Goal: Use online tool/utility: Utilize a website feature to perform a specific function

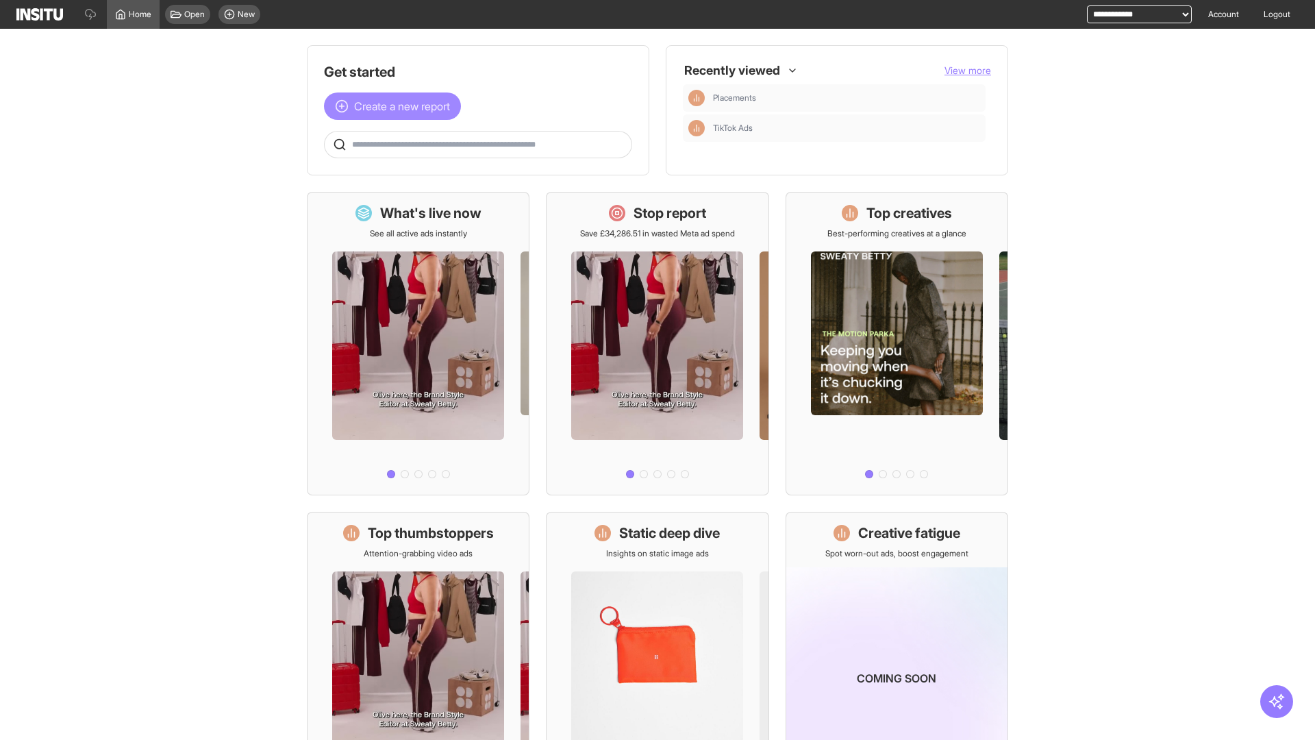
click at [396, 106] on span "Create a new report" at bounding box center [402, 106] width 96 height 16
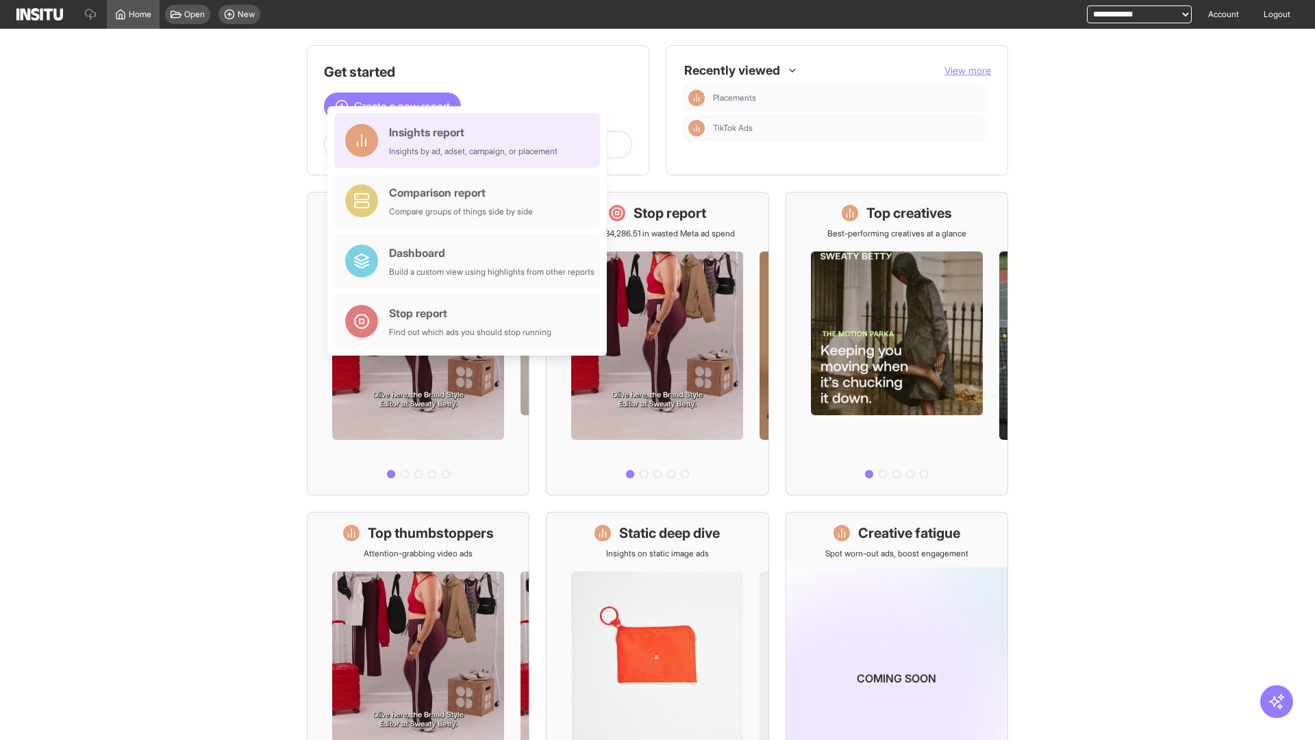
click at [471, 140] on div "Insights report Insights by ad, adset, campaign, or placement" at bounding box center [473, 140] width 169 height 33
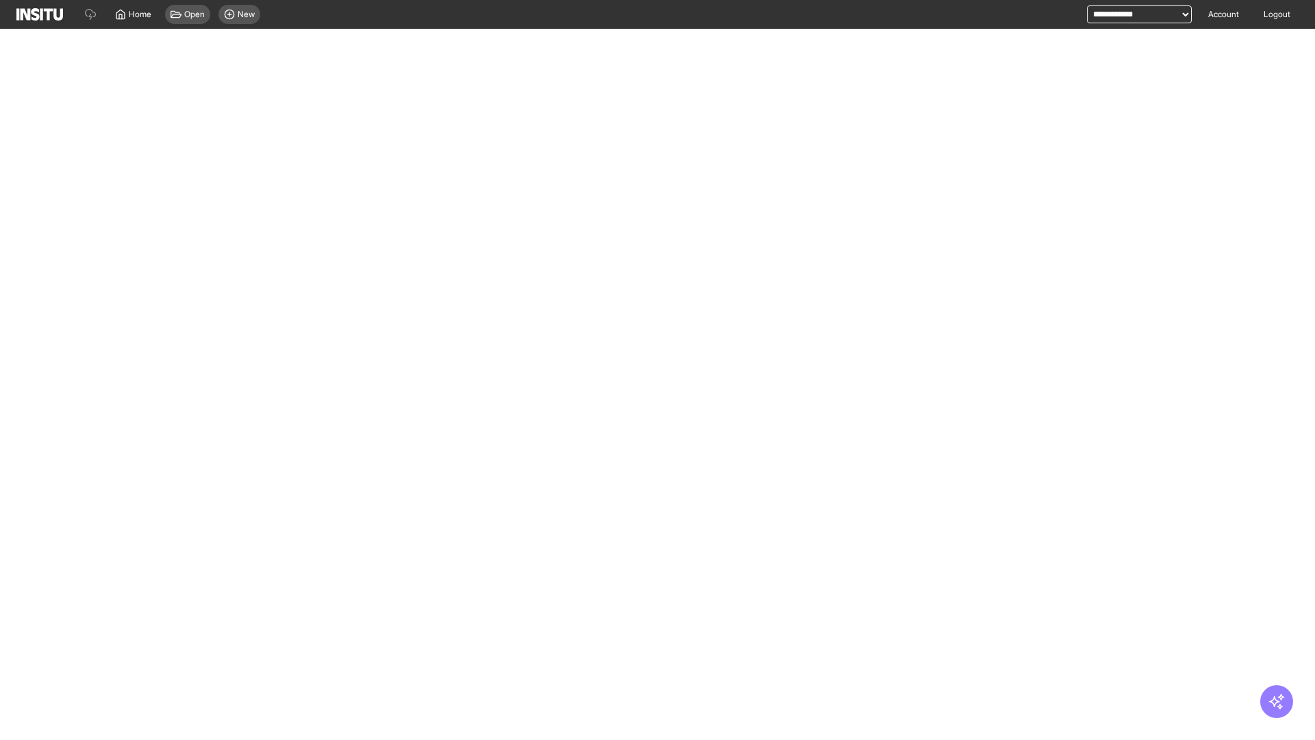
select select "**"
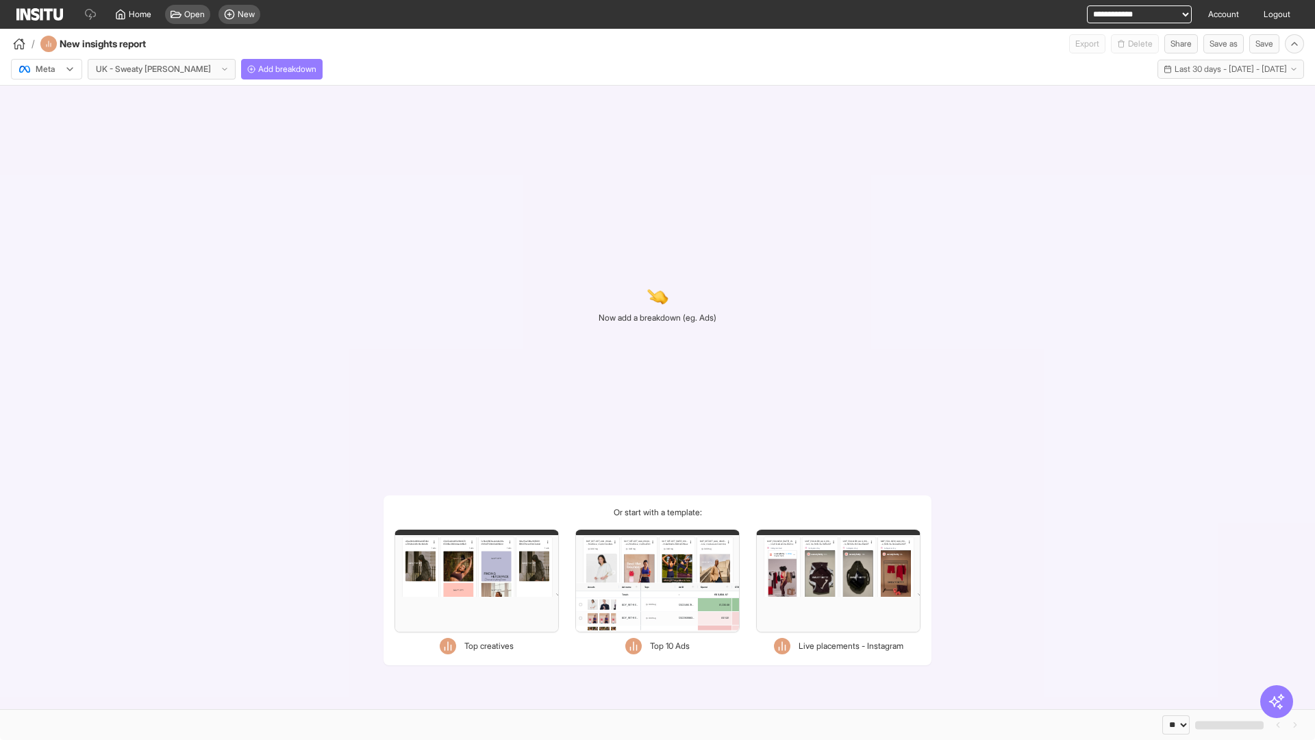
click at [47, 69] on div at bounding box center [37, 69] width 38 height 14
click at [46, 99] on span "Meta" at bounding box center [45, 98] width 18 height 12
click at [258, 69] on span "Add breakdown" at bounding box center [287, 69] width 58 height 11
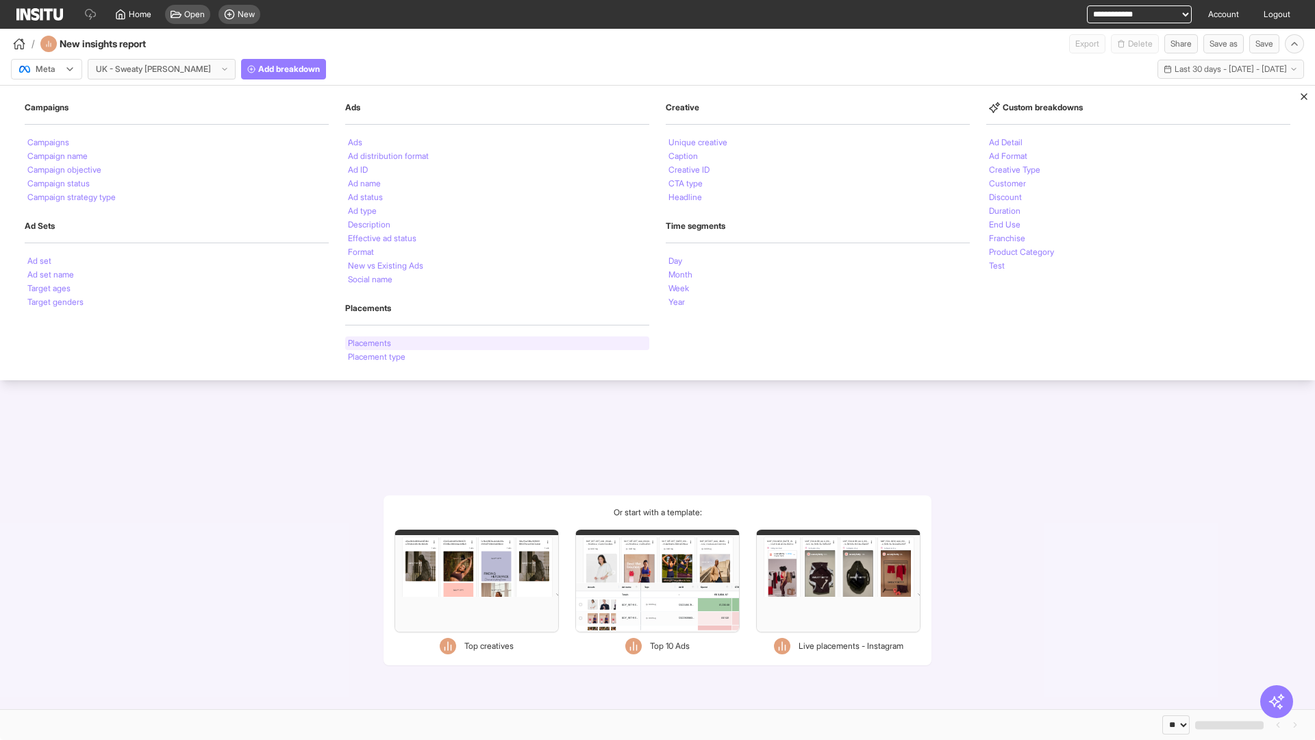
click at [371, 343] on li "Placements" at bounding box center [369, 343] width 43 height 8
